Goal: Information Seeking & Learning: Learn about a topic

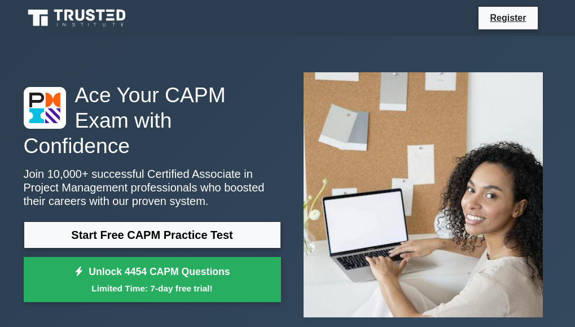
click at [194, 225] on link "Start Free CAPM Practice Test" at bounding box center [152, 234] width 257 height 27
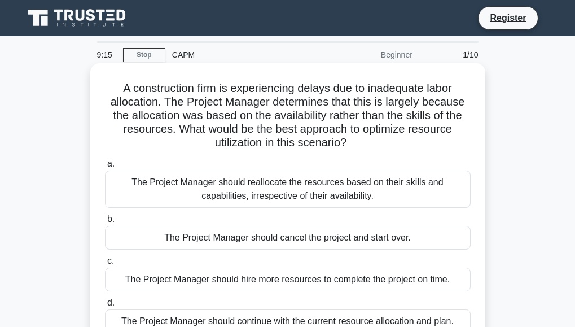
scroll to position [188, 0]
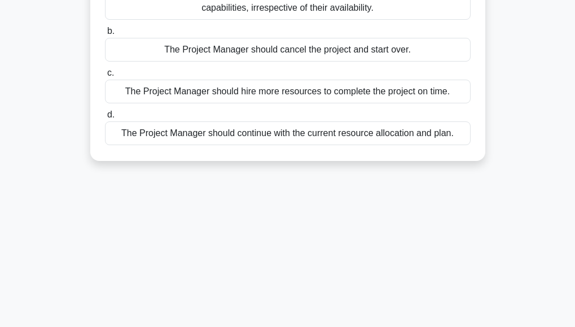
click at [263, 129] on div "The Project Manager should continue with the current resource allocation and pl…" at bounding box center [288, 133] width 366 height 24
click at [105, 119] on input "d. The Project Manager should continue with the current resource allocation and…" at bounding box center [105, 114] width 0 height 7
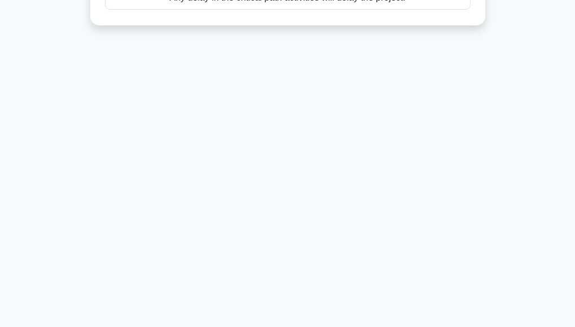
scroll to position [0, 0]
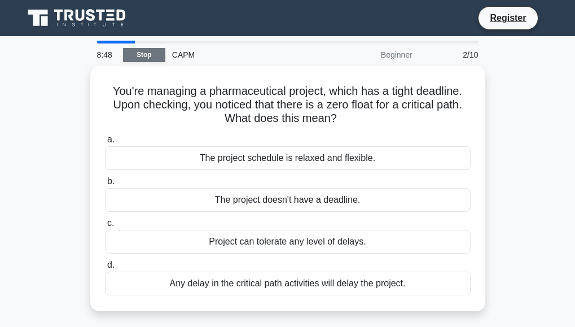
click at [146, 53] on link "Stop" at bounding box center [144, 55] width 42 height 14
